Goal: Task Accomplishment & Management: Manage account settings

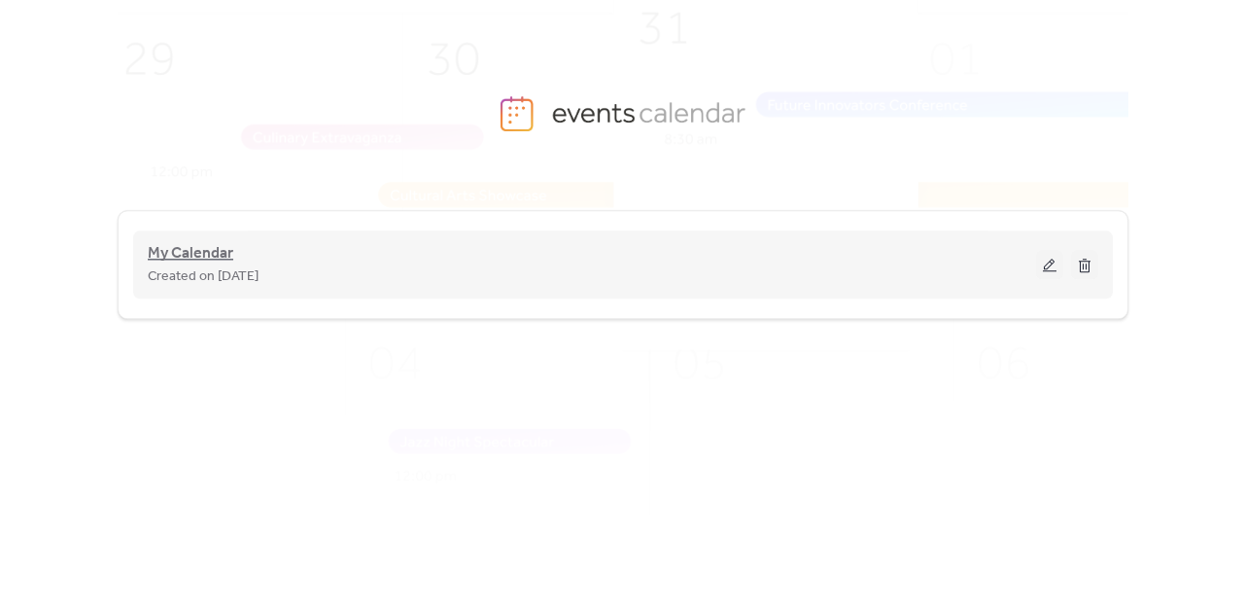
click at [164, 249] on span "My Calendar" at bounding box center [191, 253] width 86 height 23
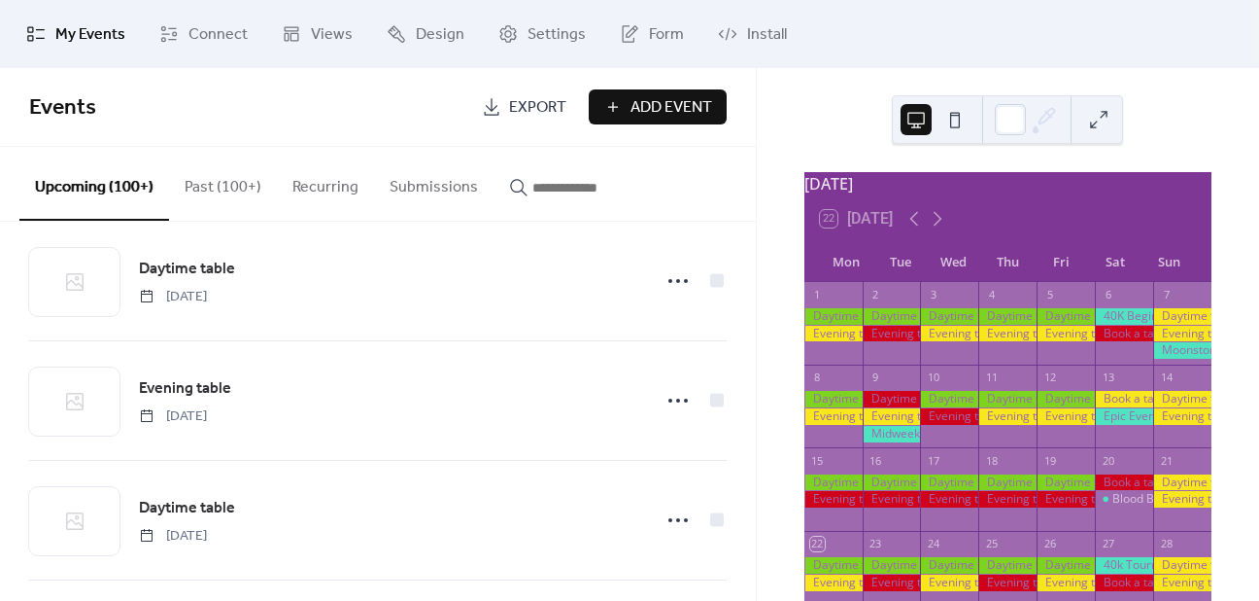
scroll to position [505, 0]
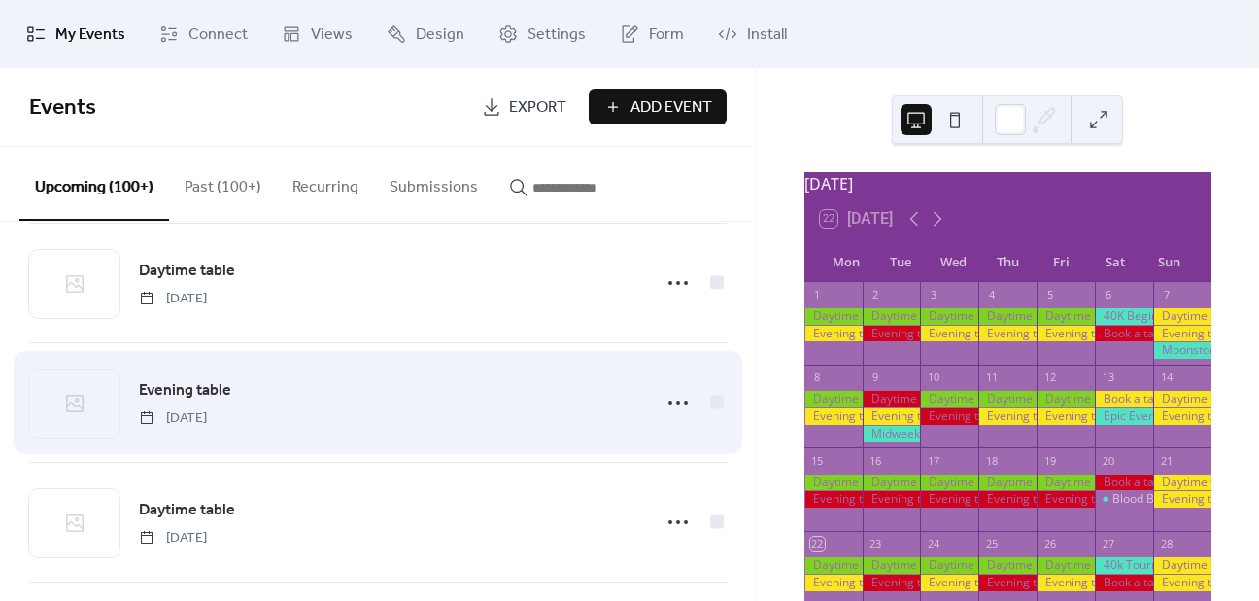
click at [190, 384] on span "Evening table" at bounding box center [185, 390] width 92 height 23
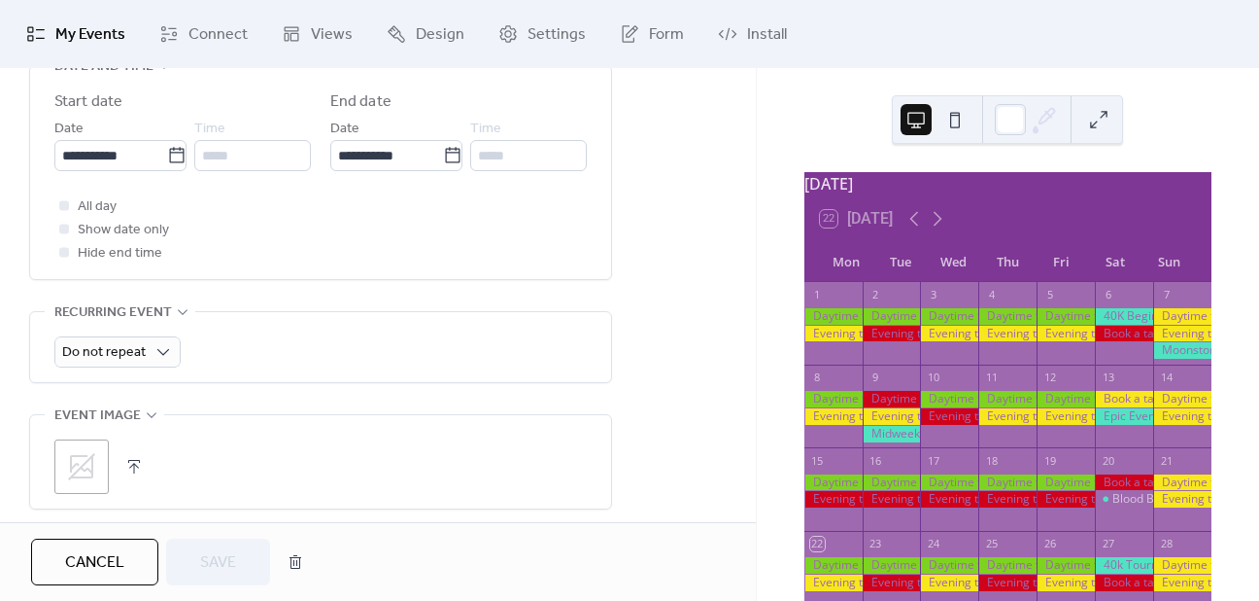
scroll to position [589, 0]
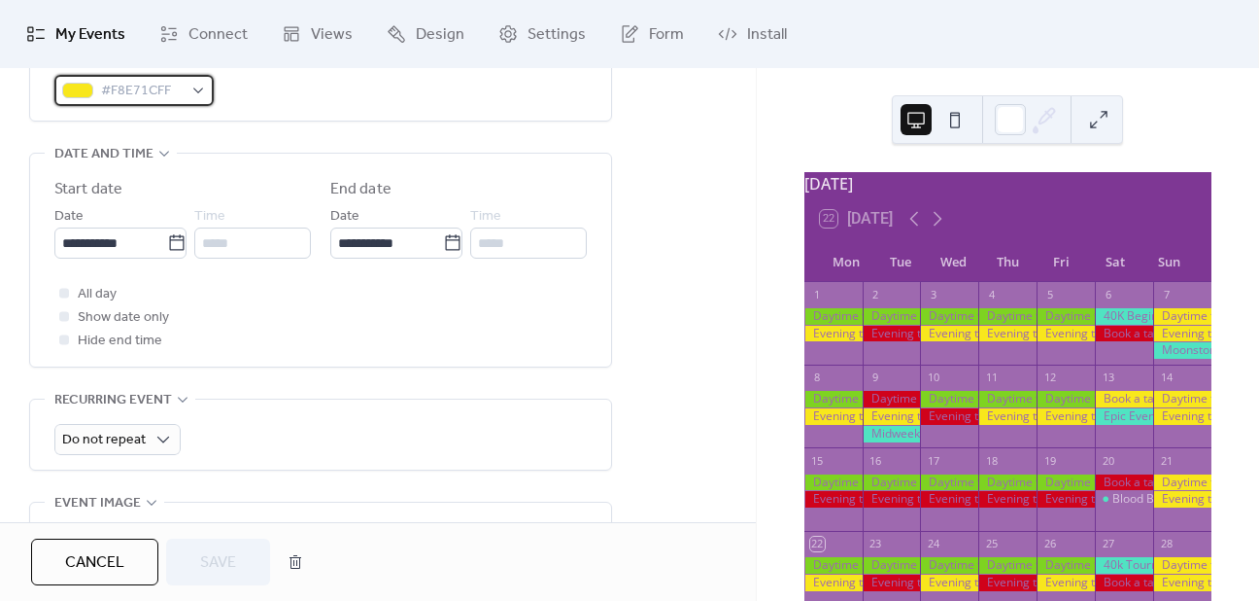
click at [200, 86] on div "#F8E71CFF" at bounding box center [133, 90] width 159 height 31
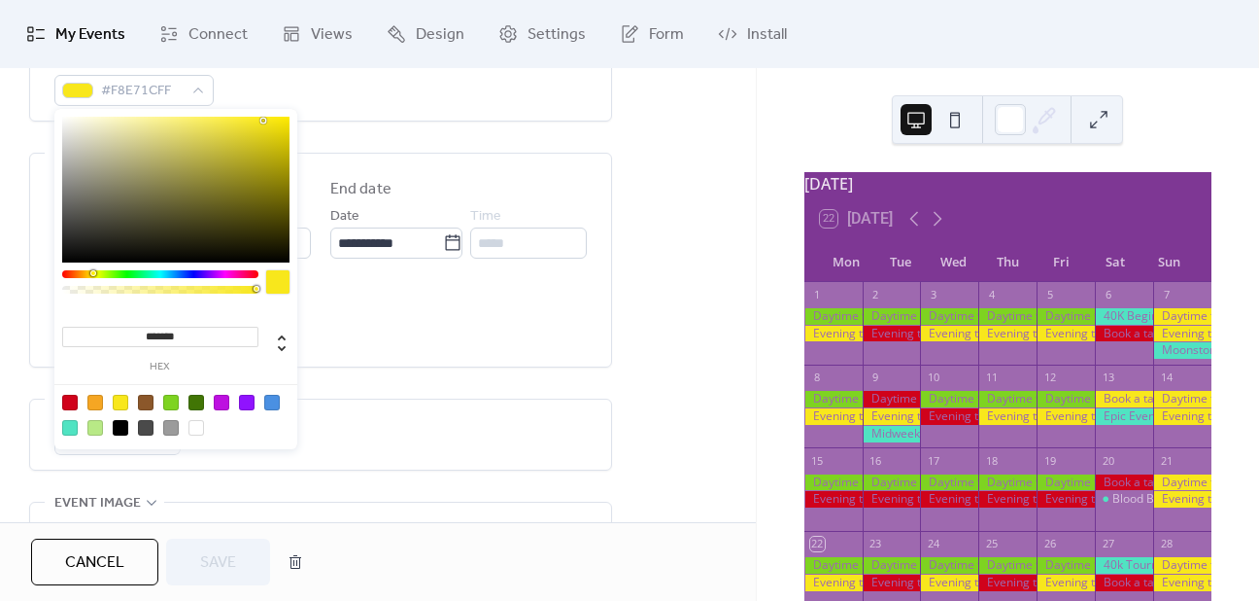
click at [66, 401] on div at bounding box center [70, 403] width 16 height 16
type input "*******"
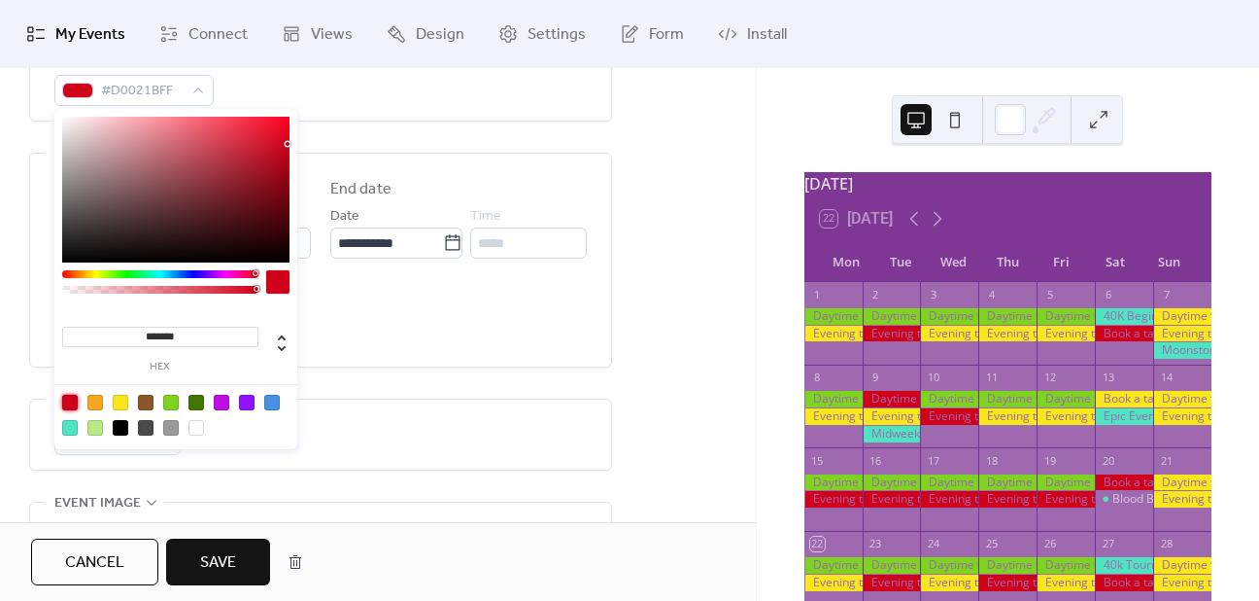
click at [200, 561] on span "Save" at bounding box center [218, 562] width 36 height 23
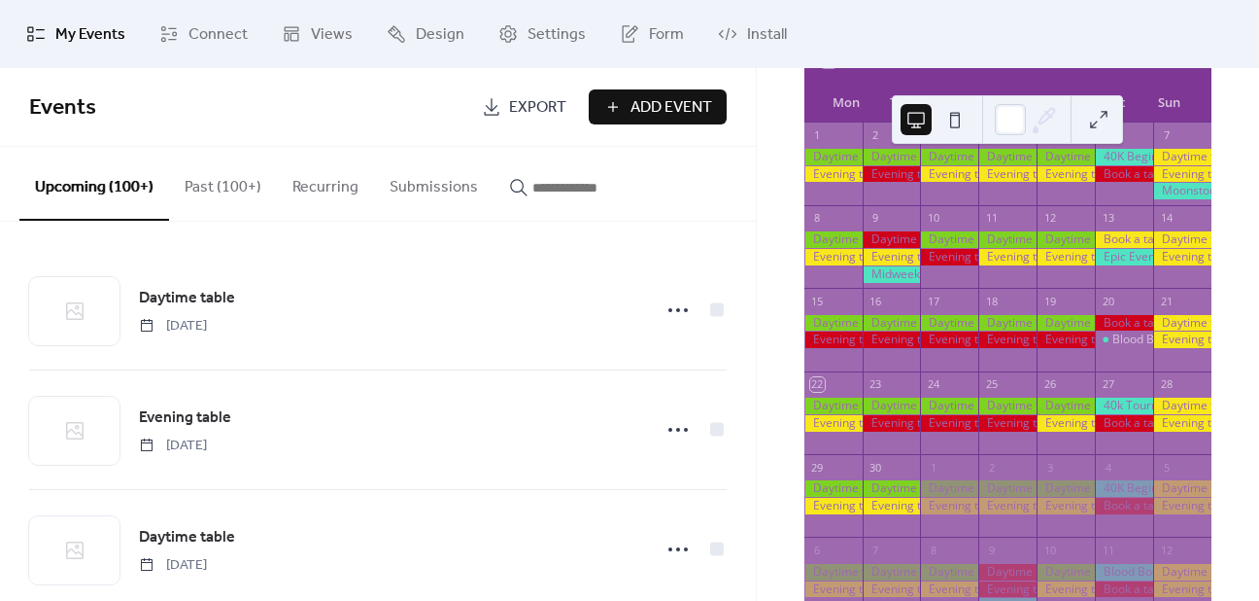
scroll to position [159, 0]
